Goal: Task Accomplishment & Management: Use online tool/utility

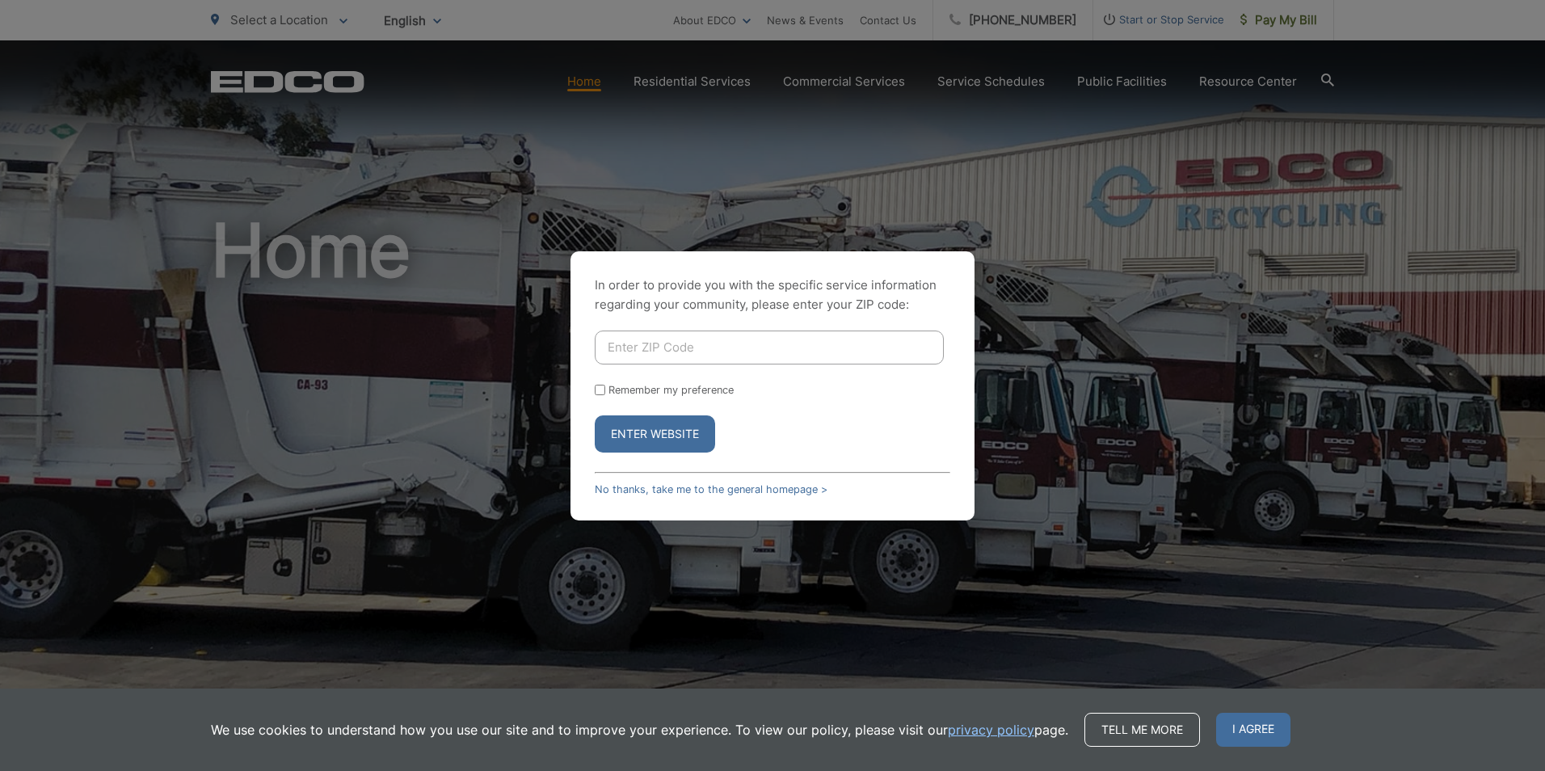
click at [632, 341] on input "Enter ZIP Code" at bounding box center [769, 347] width 349 height 34
type input "92128"
click at [637, 431] on button "Enter Website" at bounding box center [655, 433] width 120 height 37
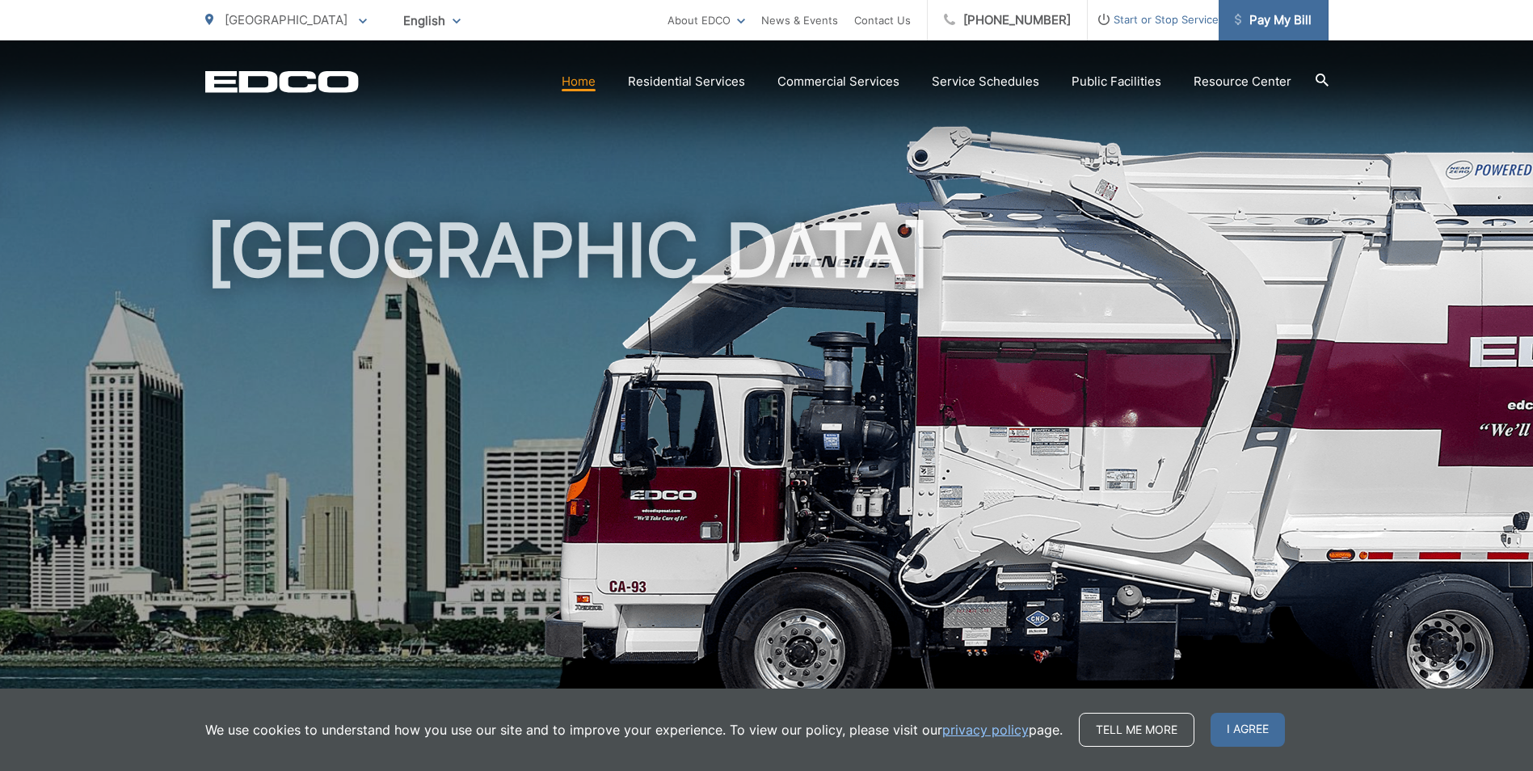
click at [1256, 19] on span "Pay My Bill" at bounding box center [1273, 20] width 77 height 19
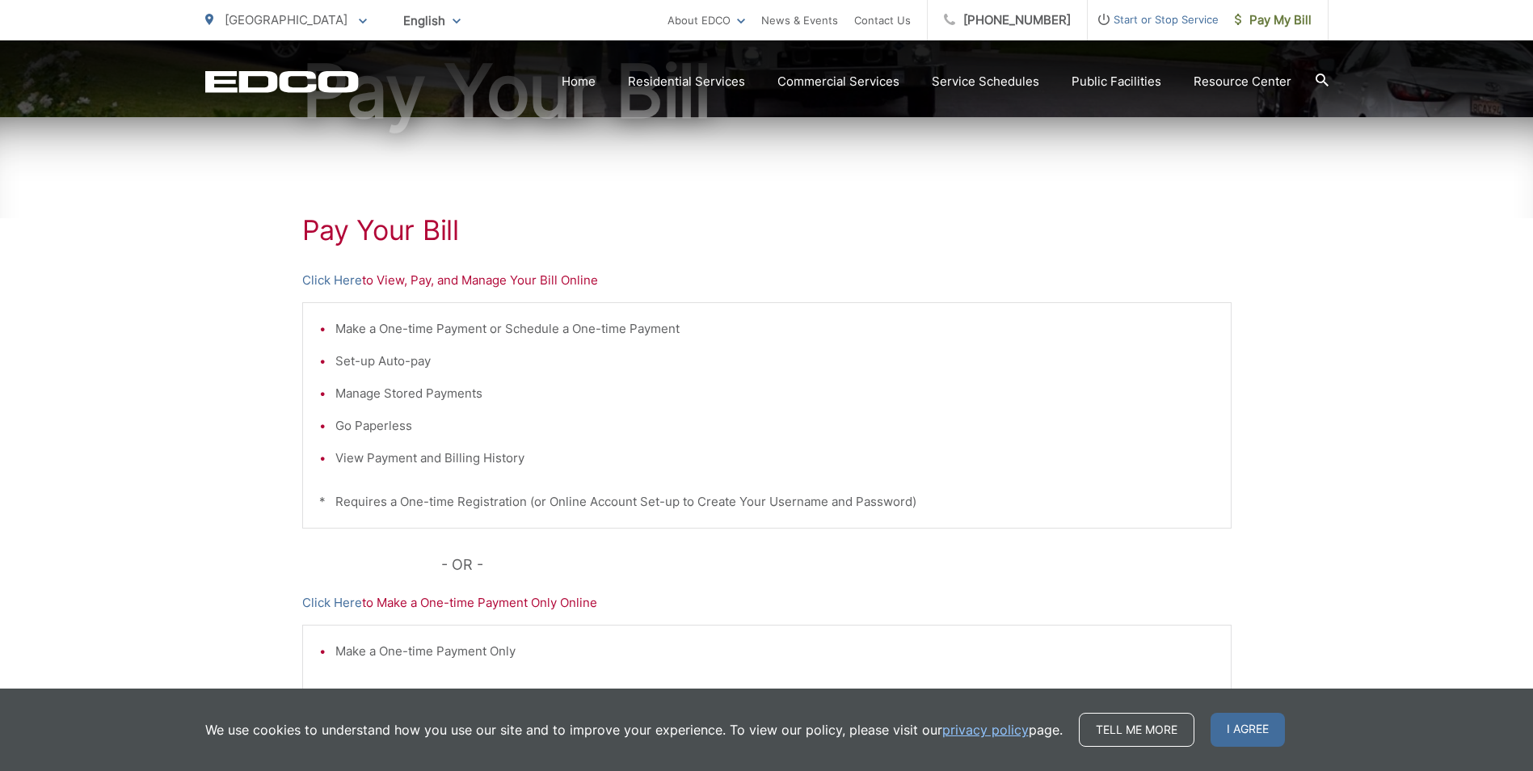
scroll to position [242, 0]
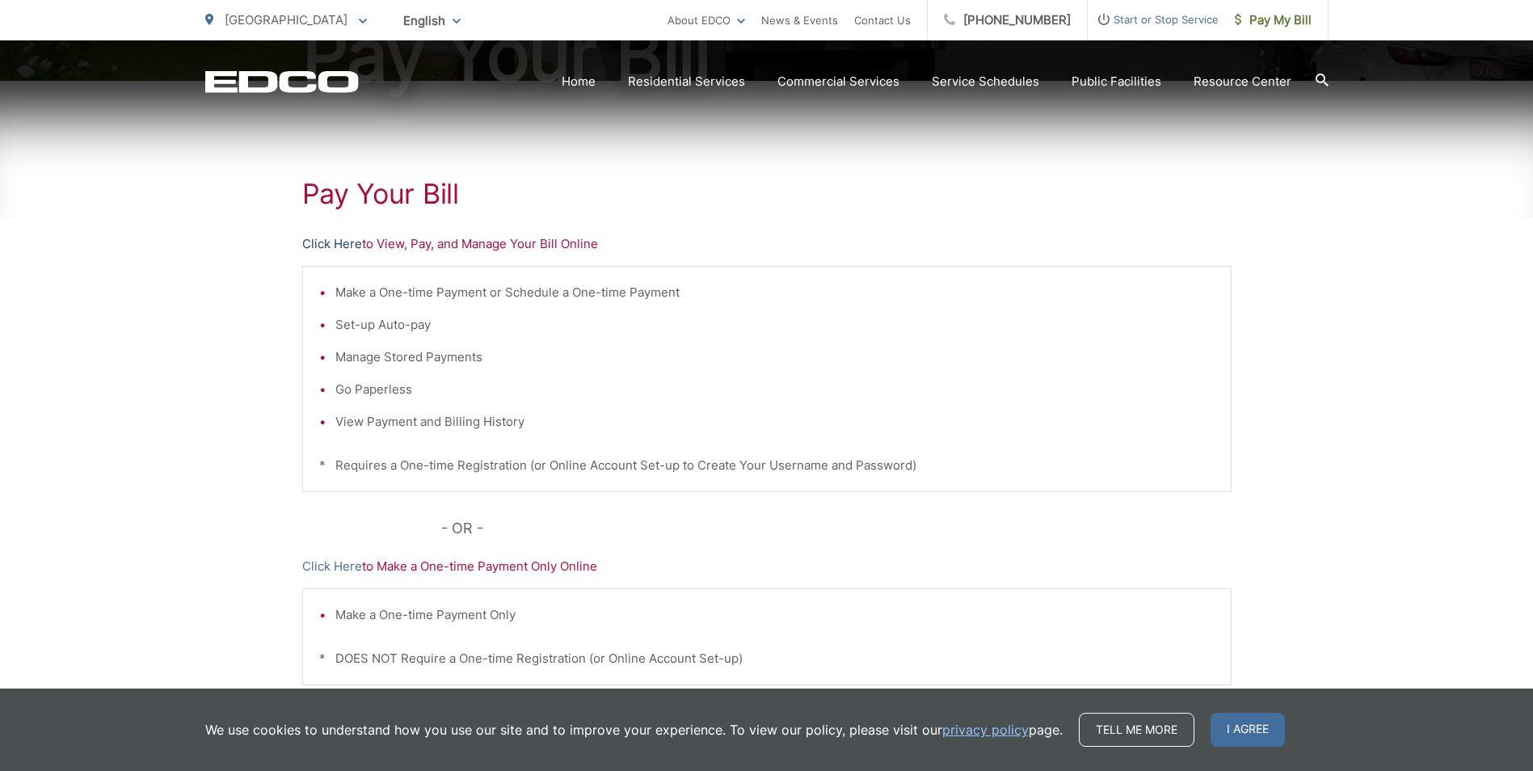
click at [341, 242] on link "Click Here" at bounding box center [332, 243] width 60 height 19
